Goal: Task Accomplishment & Management: Use online tool/utility

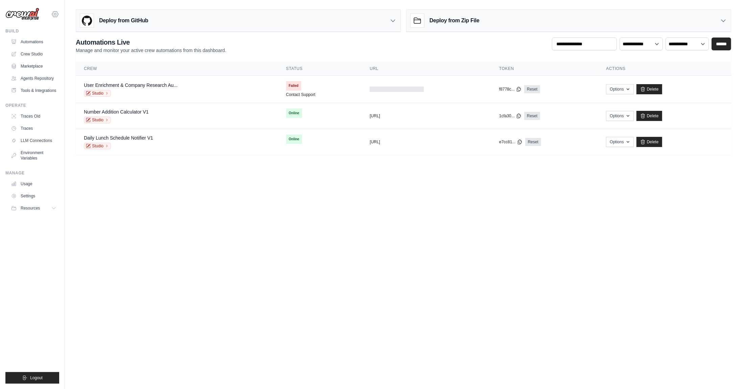
click at [57, 13] on icon at bounding box center [55, 14] width 8 height 8
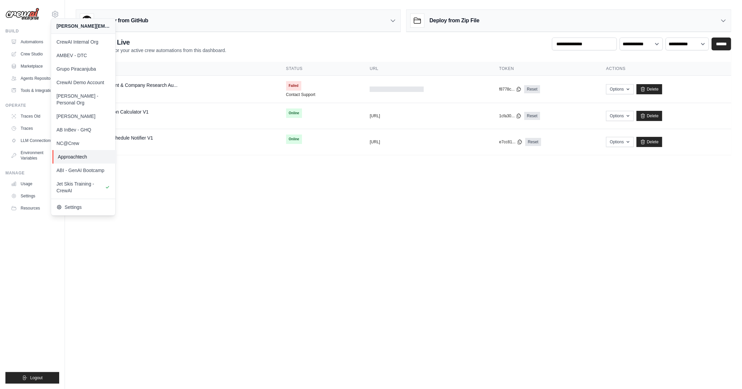
click at [92, 154] on span "Approachtech" at bounding box center [84, 157] width 53 height 7
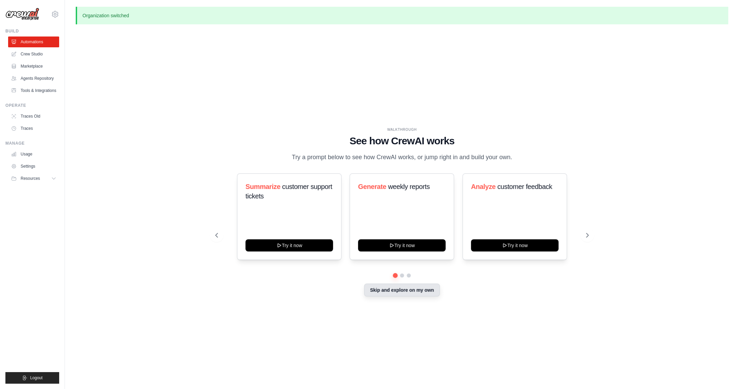
click at [408, 291] on button "Skip and explore on my own" at bounding box center [401, 290] width 75 height 13
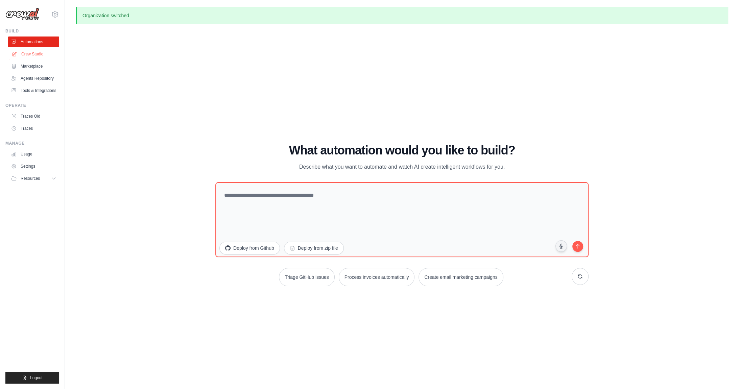
click at [46, 57] on link "Crew Studio" at bounding box center [34, 54] width 51 height 11
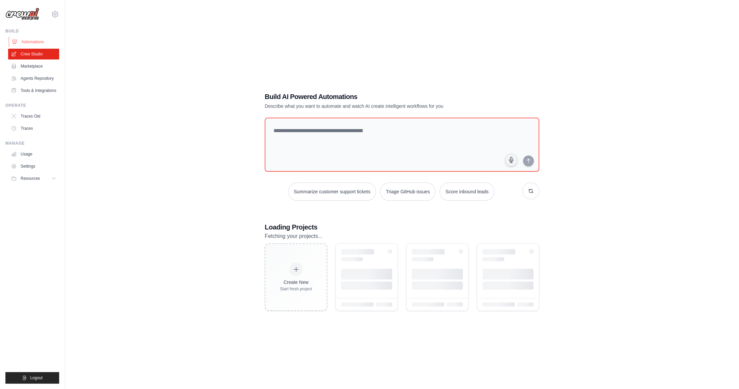
click at [44, 43] on link "Automations" at bounding box center [34, 42] width 51 height 11
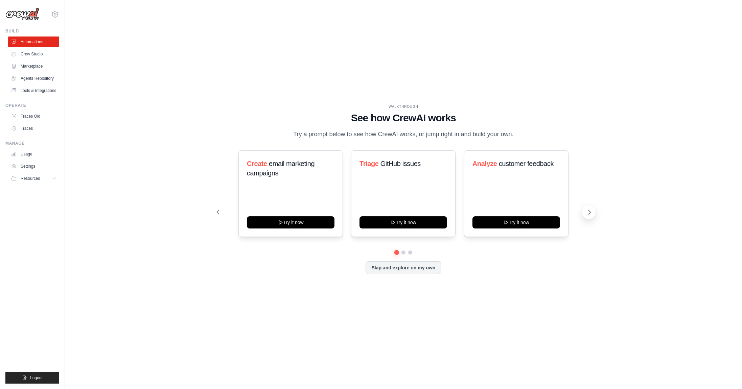
click at [588, 214] on icon at bounding box center [589, 212] width 7 height 7
click at [589, 214] on icon at bounding box center [590, 212] width 2 height 4
click at [589, 215] on icon at bounding box center [589, 212] width 7 height 7
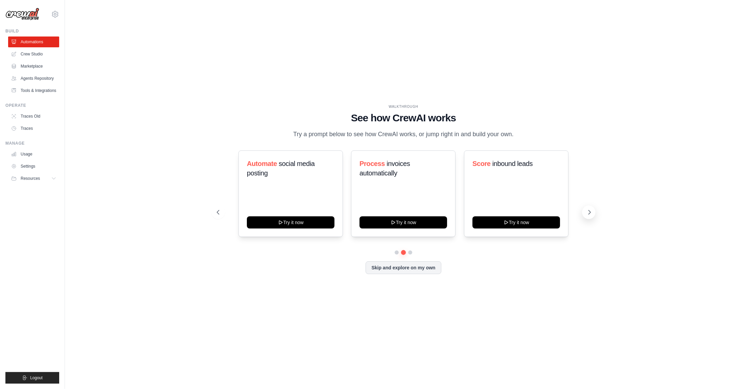
click at [589, 215] on icon at bounding box center [589, 212] width 7 height 7
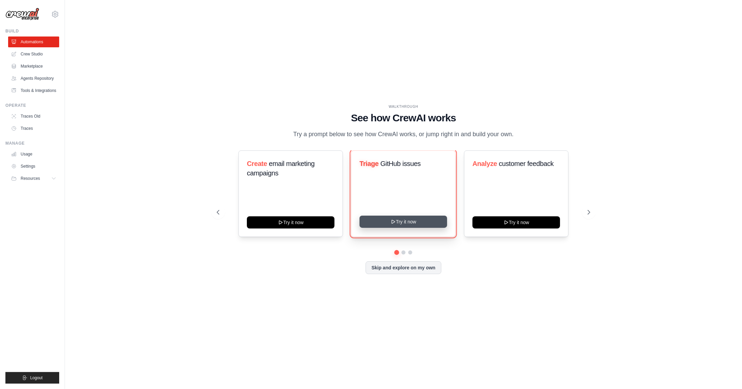
click at [411, 223] on button "Try it now" at bounding box center [403, 222] width 88 height 12
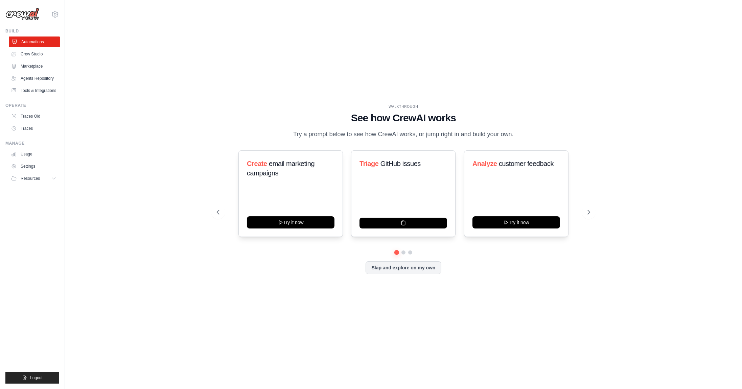
click at [33, 43] on link "Automations" at bounding box center [34, 42] width 51 height 11
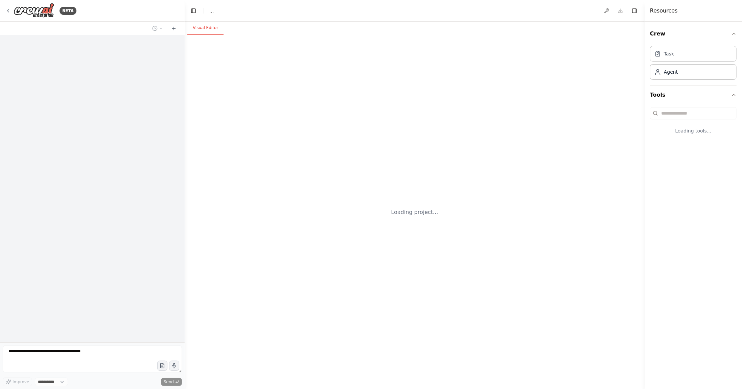
select select "****"
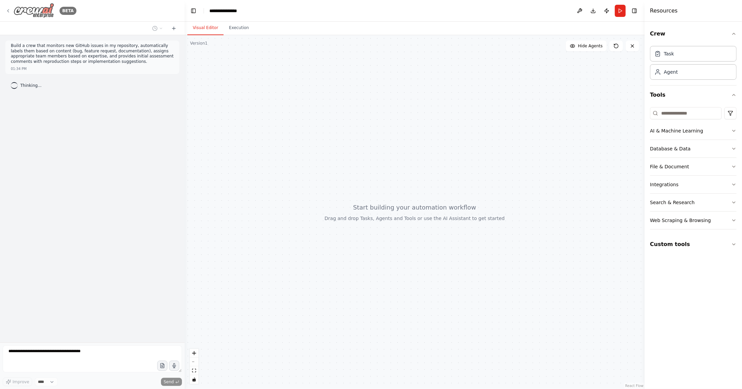
click at [37, 11] on img at bounding box center [34, 10] width 41 height 15
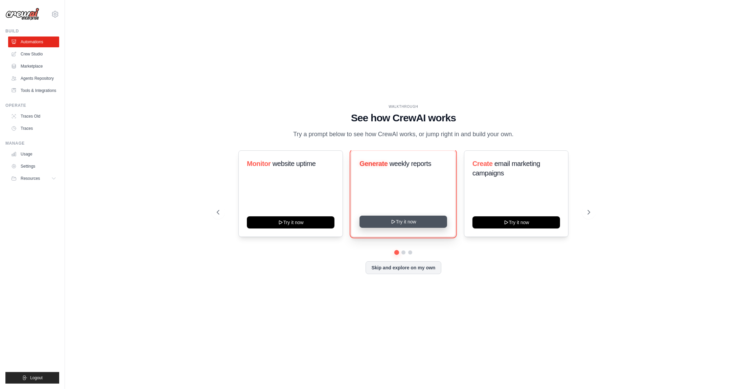
click at [398, 225] on button "Try it now" at bounding box center [403, 222] width 88 height 12
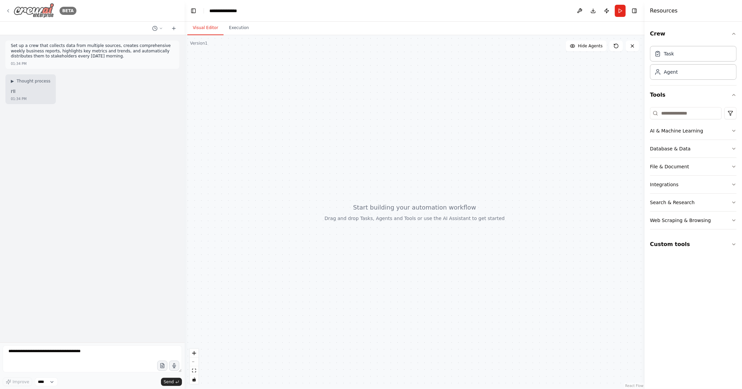
click at [13, 9] on div "BETA" at bounding box center [40, 10] width 71 height 15
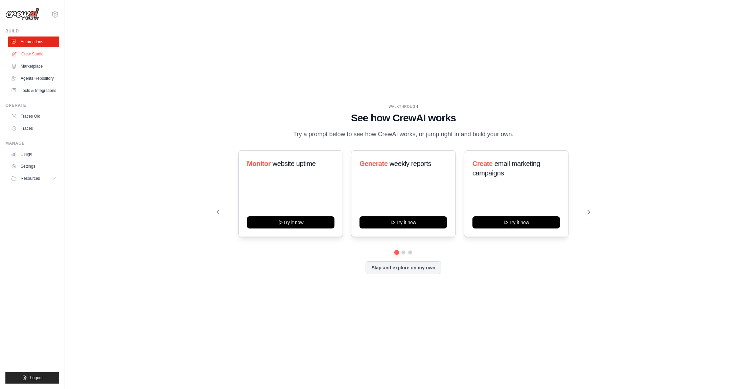
click at [43, 55] on link "Crew Studio" at bounding box center [34, 54] width 51 height 11
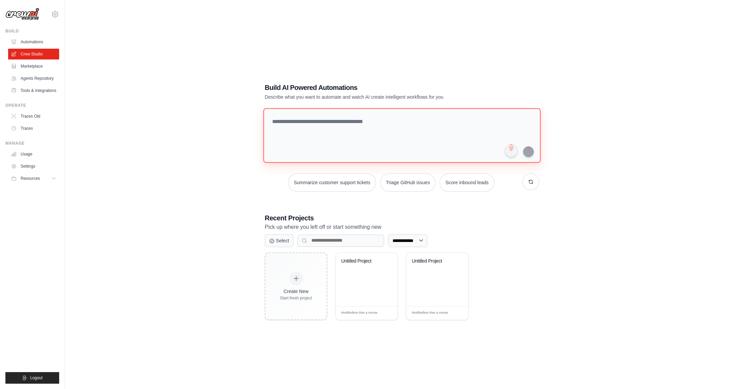
click at [337, 141] on textarea at bounding box center [401, 135] width 277 height 55
type textarea "**********"
click at [528, 153] on button "submit" at bounding box center [528, 151] width 11 height 11
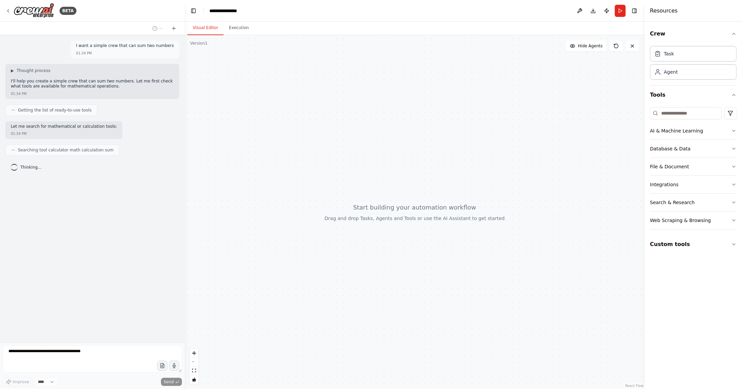
click at [279, 85] on div at bounding box center [415, 212] width 460 height 354
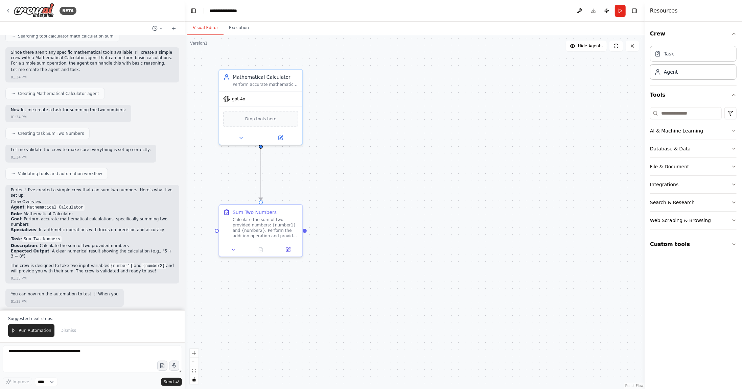
scroll to position [119, 0]
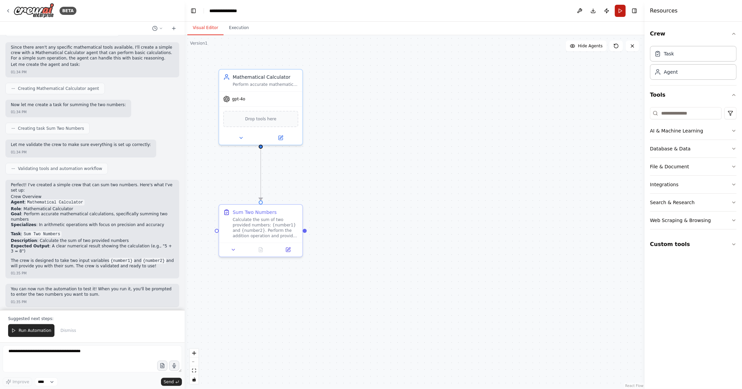
click at [620, 8] on button "Run" at bounding box center [620, 11] width 11 height 12
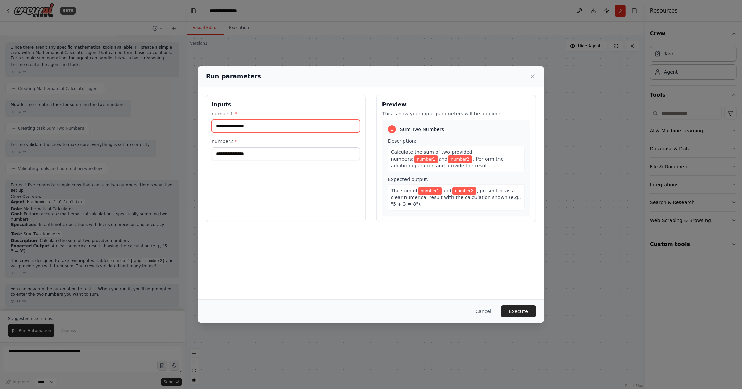
click at [260, 125] on input "number1 *" at bounding box center [286, 126] width 148 height 13
type input "*"
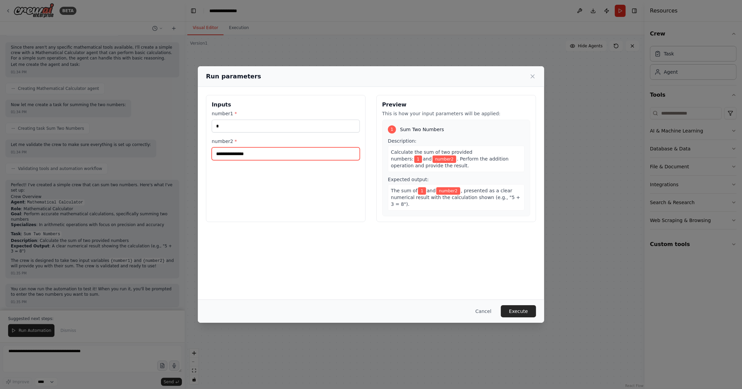
click at [255, 153] on input "number2 *" at bounding box center [286, 153] width 148 height 13
type input "*"
click at [512, 314] on button "Execute" at bounding box center [518, 311] width 35 height 12
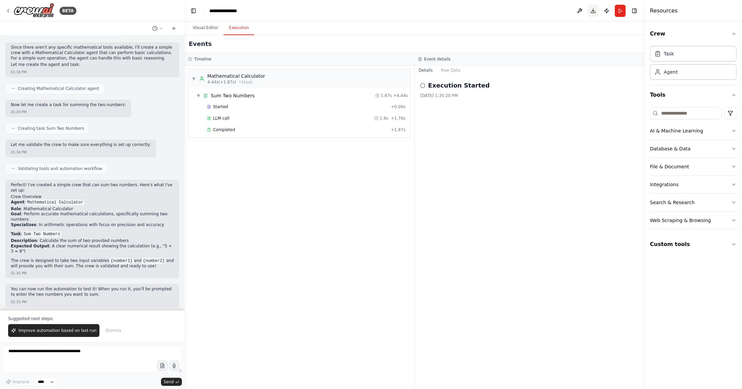
click at [595, 10] on button "Download" at bounding box center [593, 11] width 11 height 12
click at [606, 10] on button "Publish" at bounding box center [606, 11] width 11 height 12
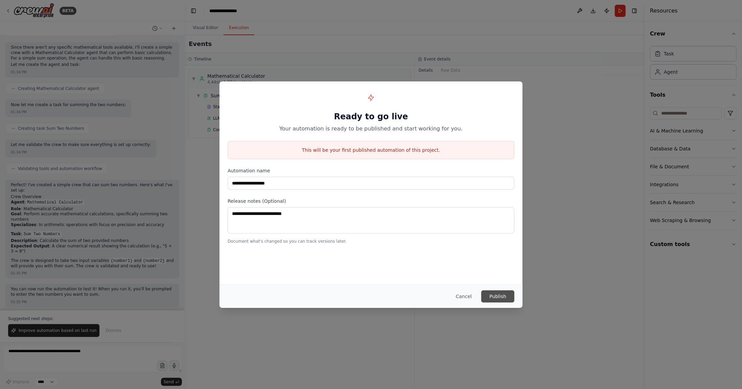
click at [500, 295] on button "Publish" at bounding box center [497, 296] width 33 height 12
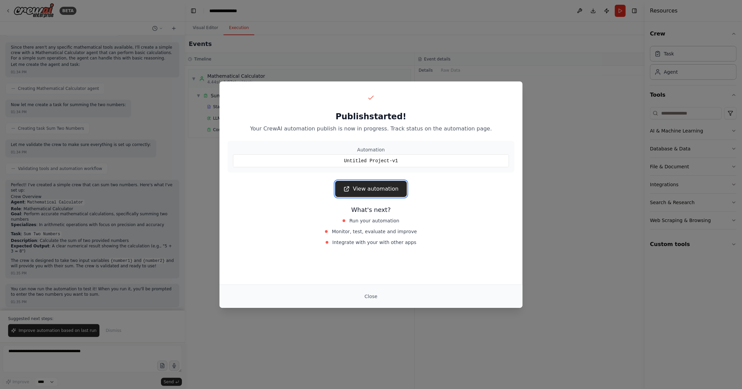
click at [372, 188] on link "View automation" at bounding box center [370, 189] width 71 height 16
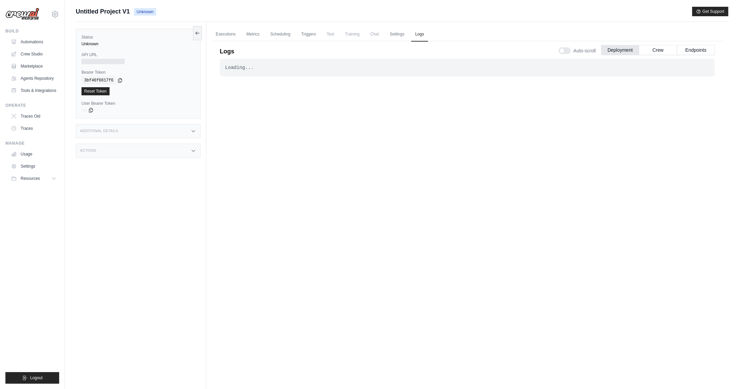
click at [32, 13] on img at bounding box center [22, 14] width 34 height 13
click at [34, 43] on link "Automations" at bounding box center [34, 42] width 51 height 11
click at [35, 43] on link "Automations" at bounding box center [34, 42] width 51 height 11
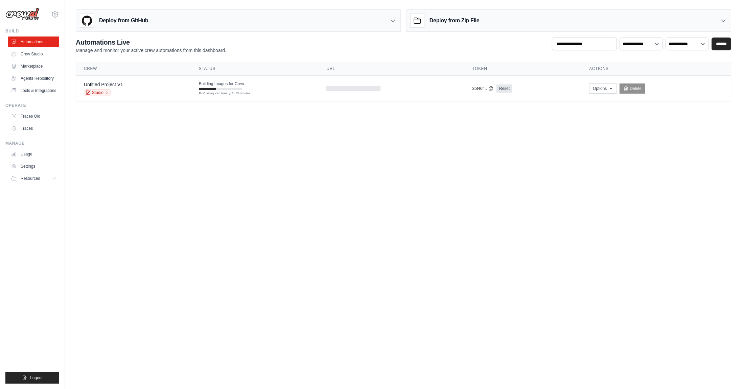
click at [298, 192] on body "[PERSON_NAME][EMAIL_ADDRESS][DOMAIN_NAME] CrewAI Internal Org AMBEV - DTC Grupo…" at bounding box center [371, 194] width 742 height 389
